Goal: Task Accomplishment & Management: Manage account settings

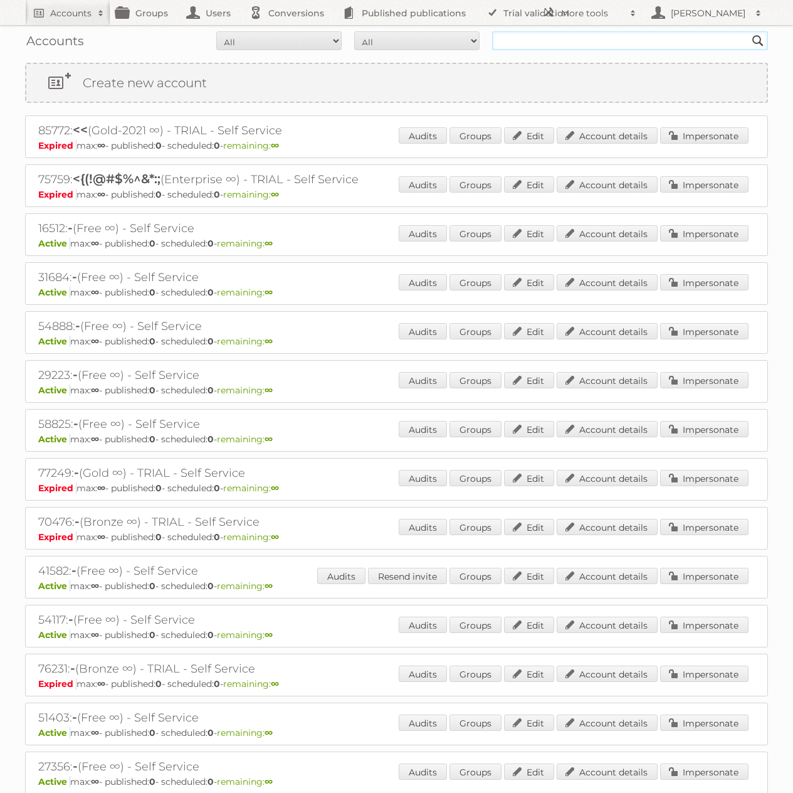
click at [530, 40] on input "text" at bounding box center [630, 40] width 276 height 19
type input "tust"
click at [749, 31] on input "Search" at bounding box center [758, 40] width 19 height 19
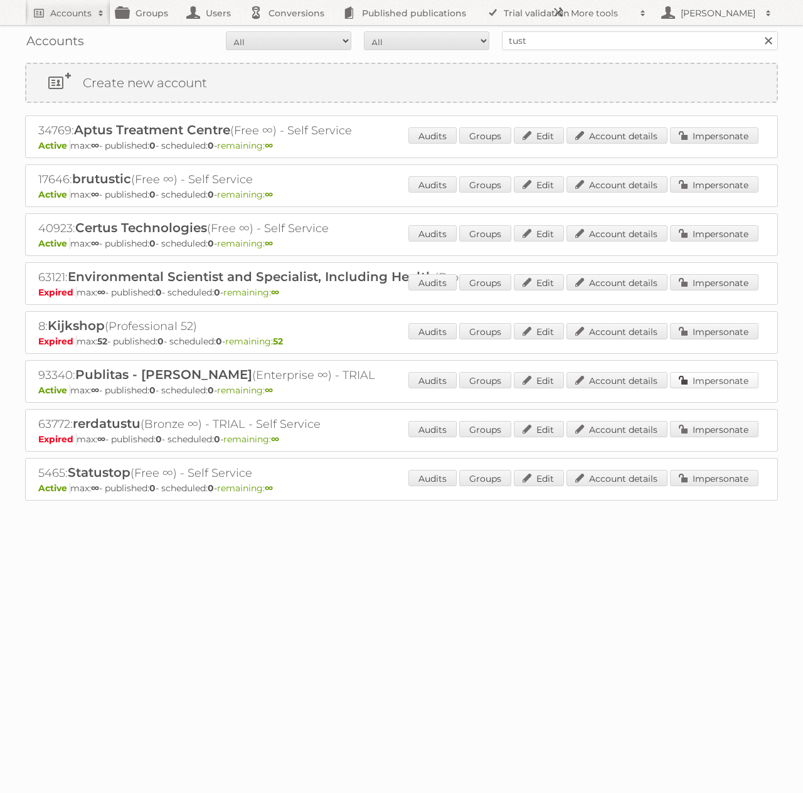
click at [708, 379] on link "Impersonate" at bounding box center [714, 380] width 88 height 16
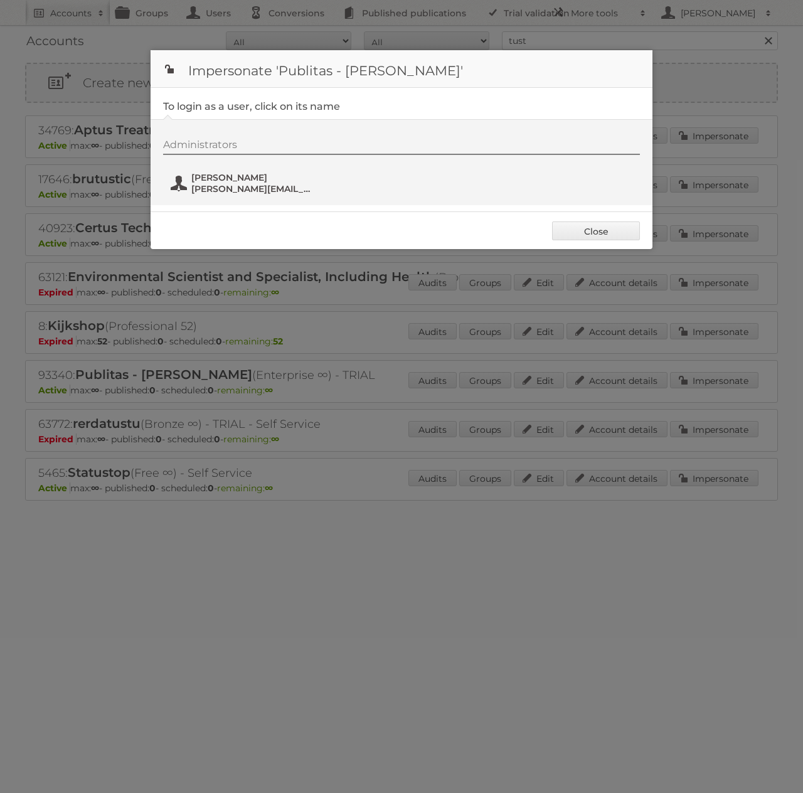
click at [228, 180] on span "[PERSON_NAME]" at bounding box center [252, 177] width 122 height 11
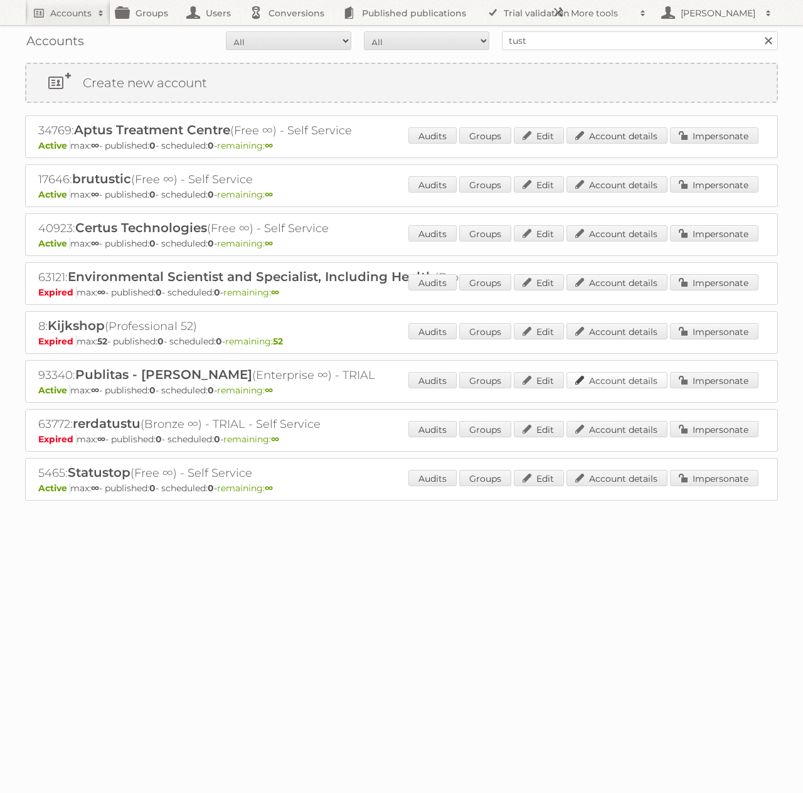
click at [593, 386] on link "Account details" at bounding box center [616, 380] width 101 height 16
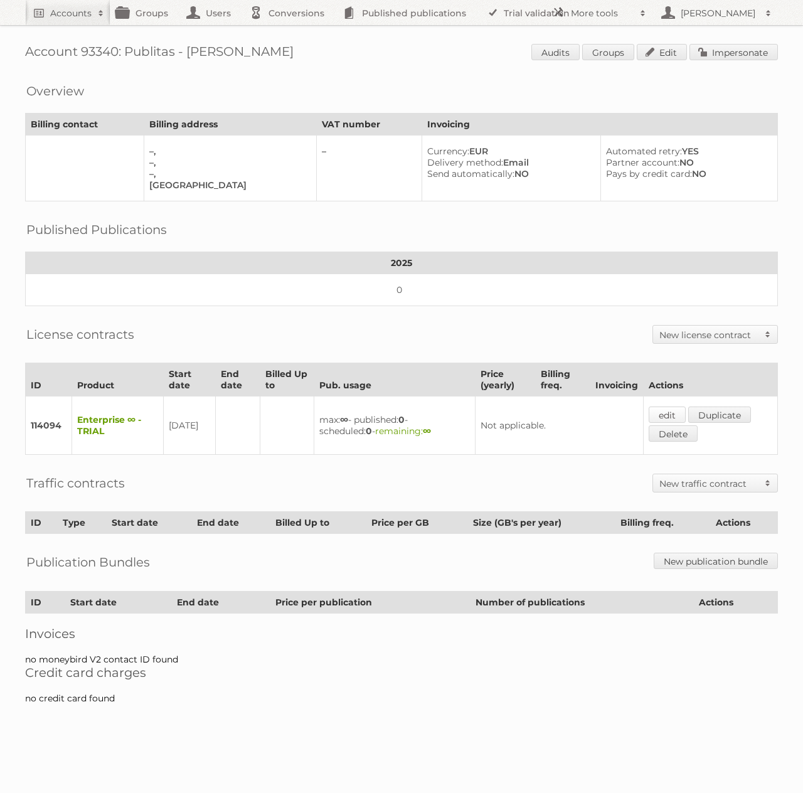
click at [657, 411] on link "edit" at bounding box center [666, 414] width 37 height 16
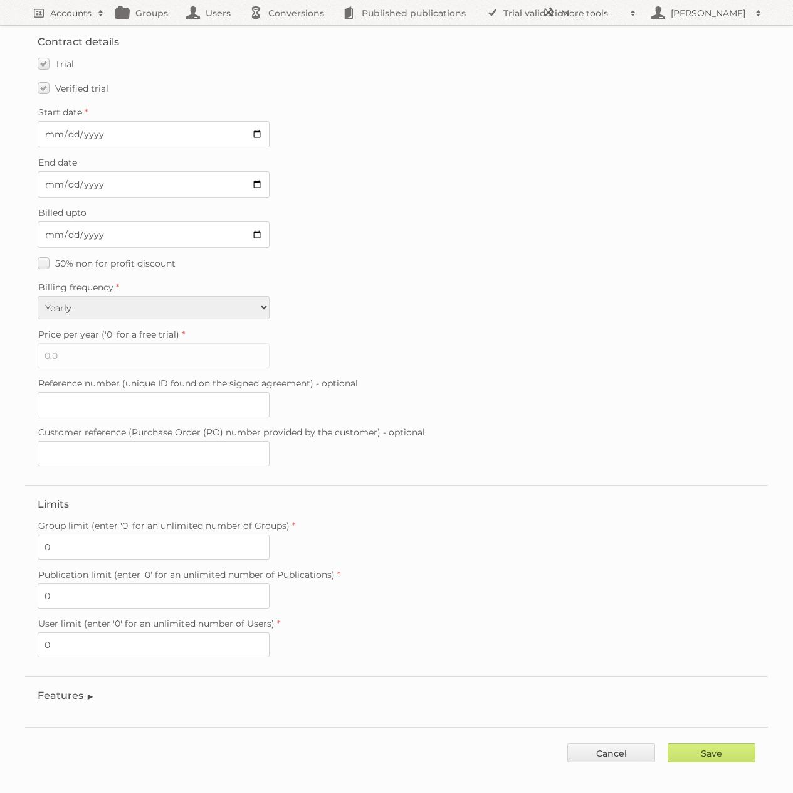
scroll to position [45, 0]
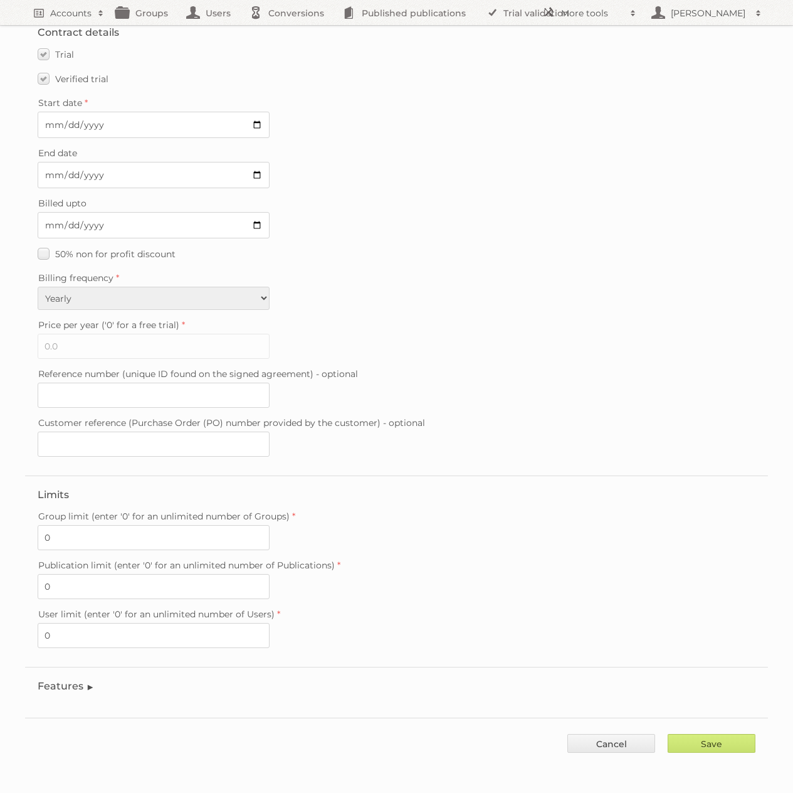
click at [68, 690] on legend "Features" at bounding box center [66, 686] width 57 height 12
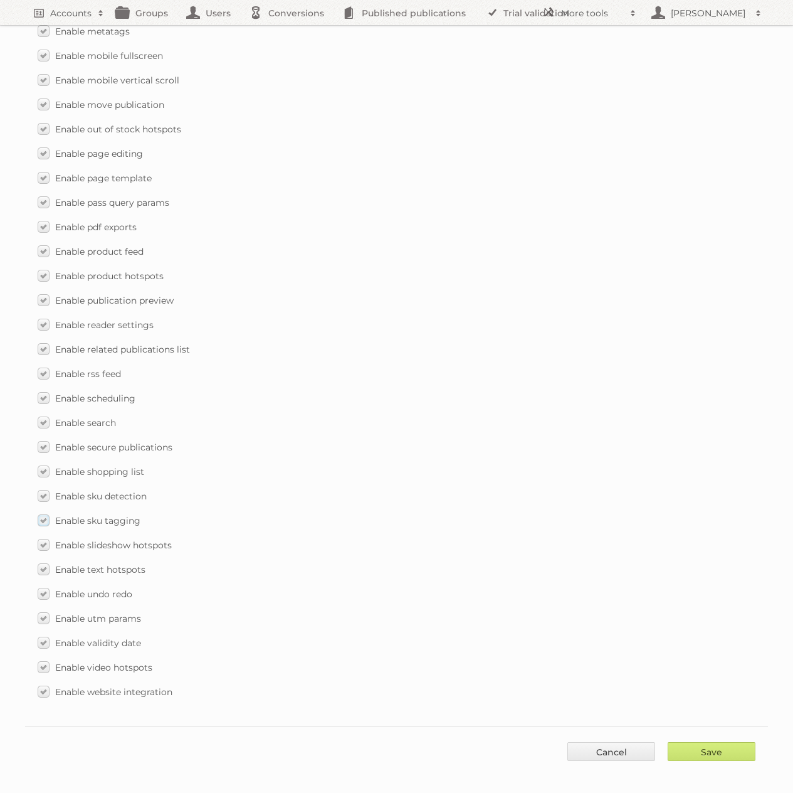
scroll to position [1537, 0]
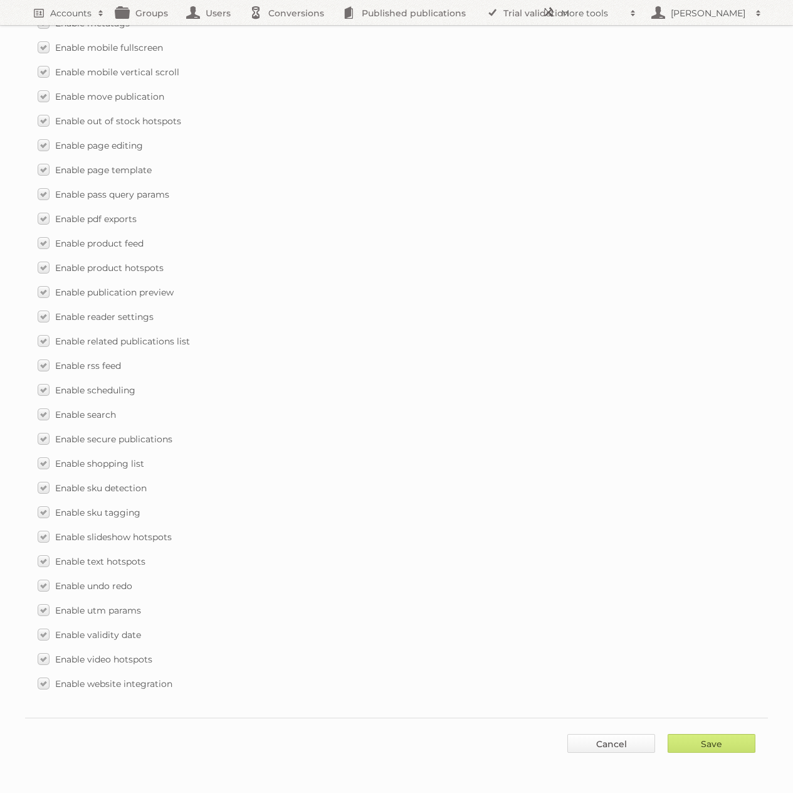
click at [588, 743] on link "Cancel" at bounding box center [611, 743] width 88 height 19
